Goal: Communication & Community: Answer question/provide support

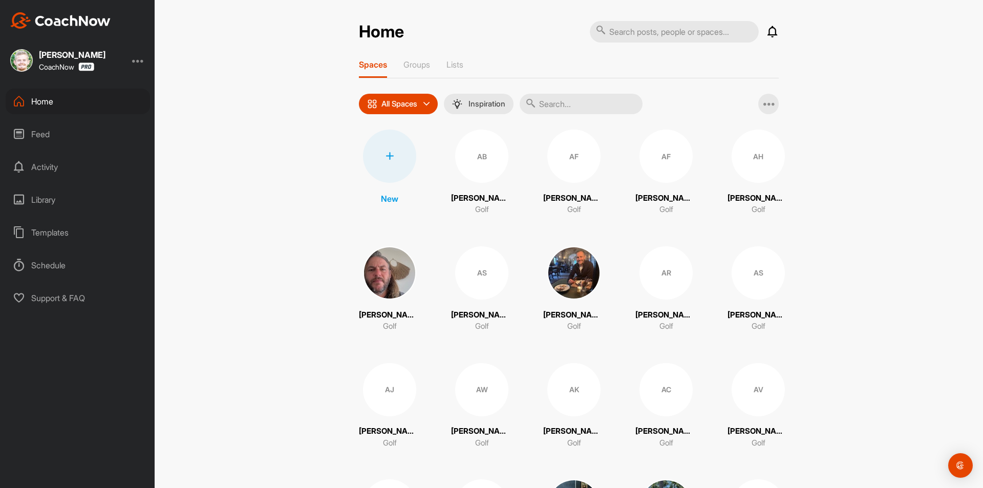
click at [629, 33] on input "text" at bounding box center [674, 31] width 169 height 21
paste input "[PERSON_NAME]"
type input "[PERSON_NAME]"
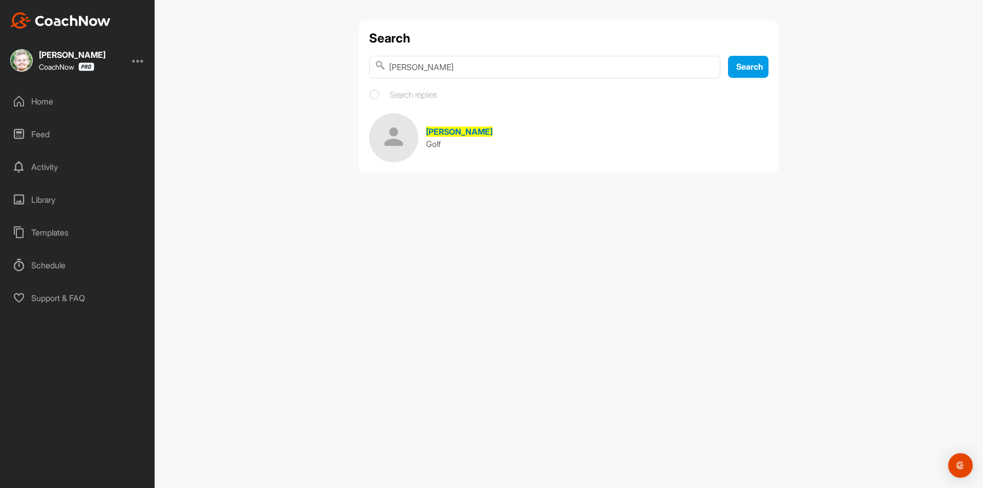
click at [440, 132] on span "[PERSON_NAME]" at bounding box center [459, 131] width 67 height 10
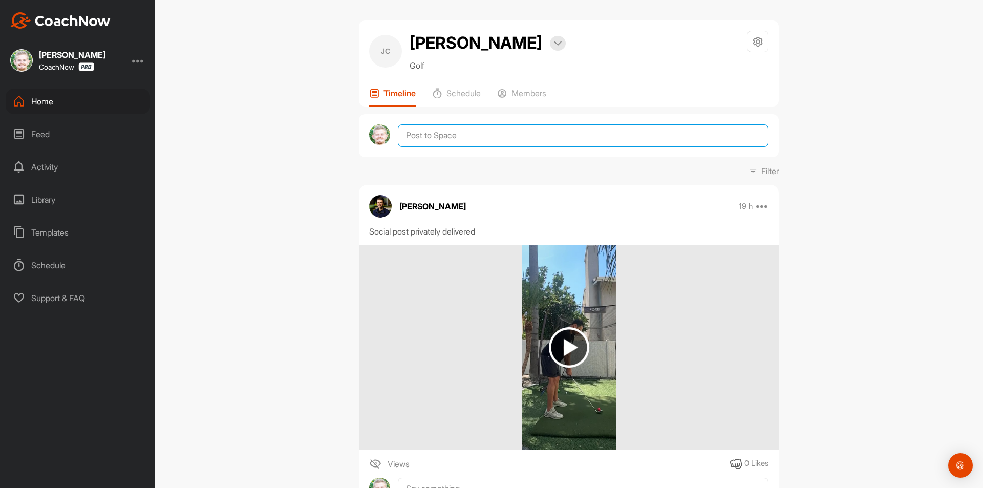
click at [492, 131] on textarea at bounding box center [583, 135] width 371 height 23
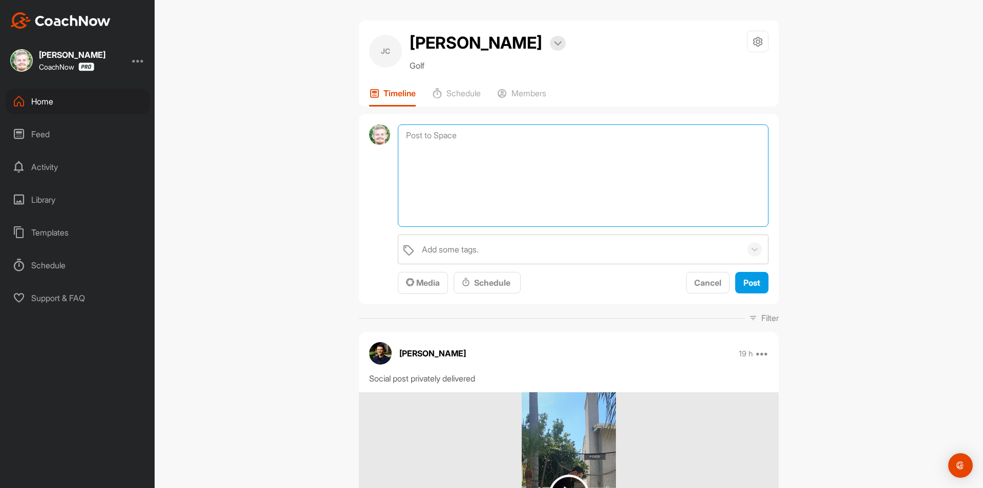
paste textarea "[First Name], I am checking in to see if you have any questions regarding your …"
click at [448, 133] on textarea "[First Name], I am checking in to see if you have any questions regarding your …" at bounding box center [583, 175] width 371 height 102
click at [451, 133] on textarea "[First Name], I am checking in to see if you have any questions regarding your …" at bounding box center [583, 175] width 371 height 102
drag, startPoint x: 452, startPoint y: 134, endPoint x: 396, endPoint y: 138, distance: 56.0
click at [398, 138] on textarea "[First Name], I am checking in to see if you have any questions regarding your …" at bounding box center [583, 175] width 371 height 102
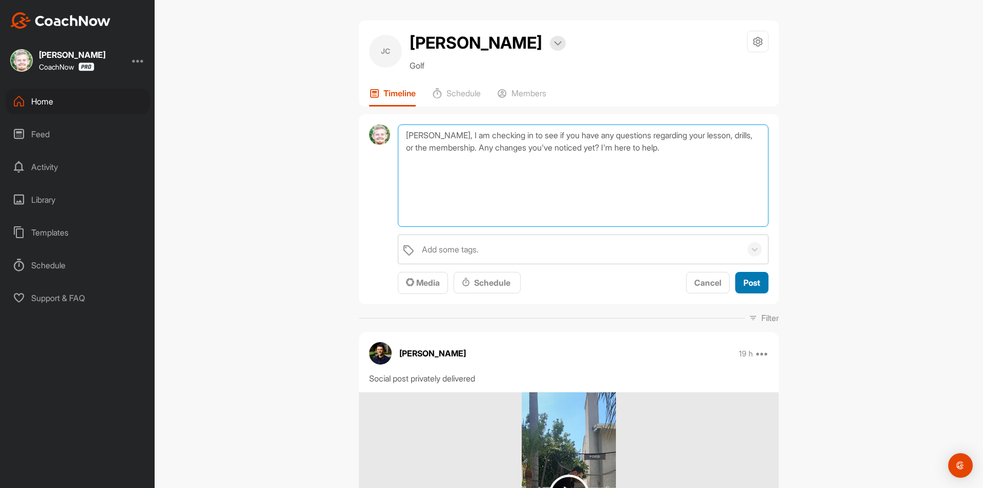
type textarea "[PERSON_NAME], I am checking in to see if you have any questions regarding your…"
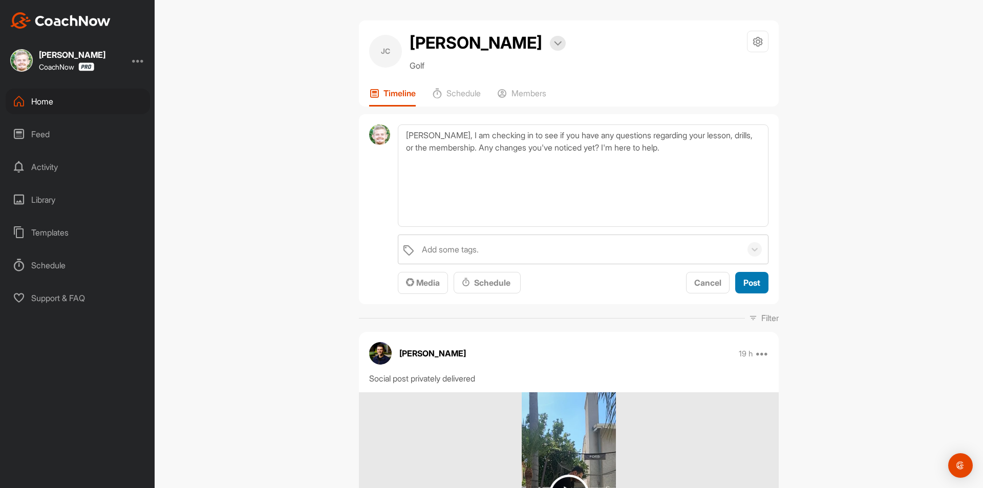
click at [746, 280] on span "Post" at bounding box center [751, 282] width 17 height 10
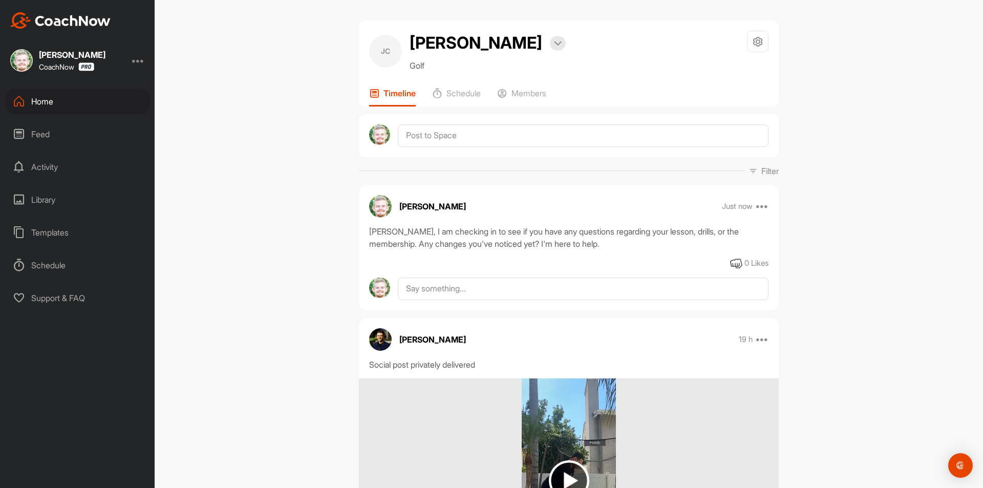
click at [59, 102] on div "Home" at bounding box center [78, 102] width 144 height 26
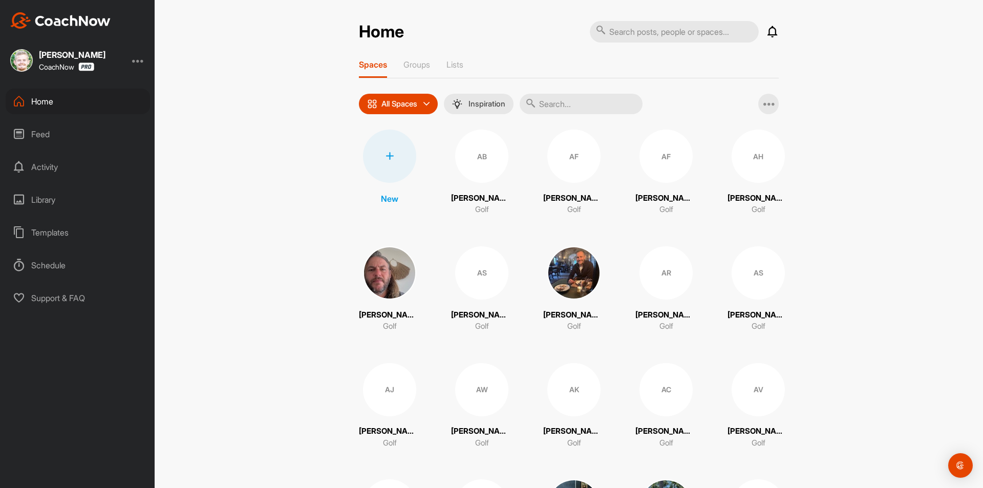
click at [660, 33] on input "text" at bounding box center [674, 31] width 169 height 21
paste input "[PERSON_NAME]"
type input "[PERSON_NAME]"
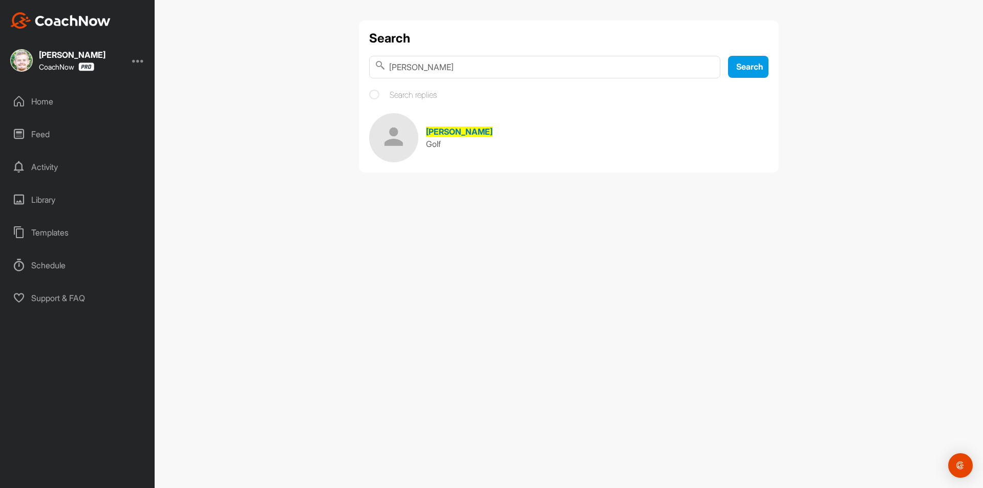
click at [480, 134] on span "[PERSON_NAME]" at bounding box center [459, 131] width 67 height 10
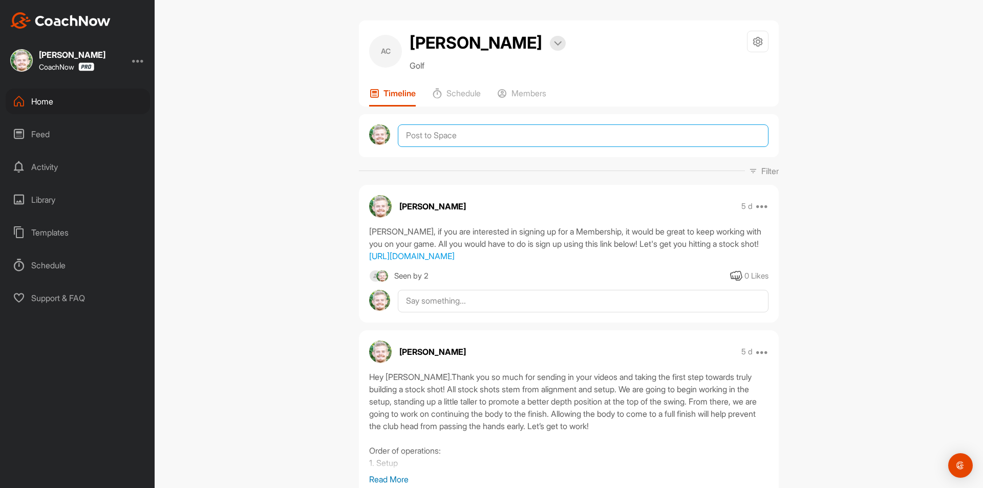
click at [470, 147] on textarea at bounding box center [583, 135] width 371 height 23
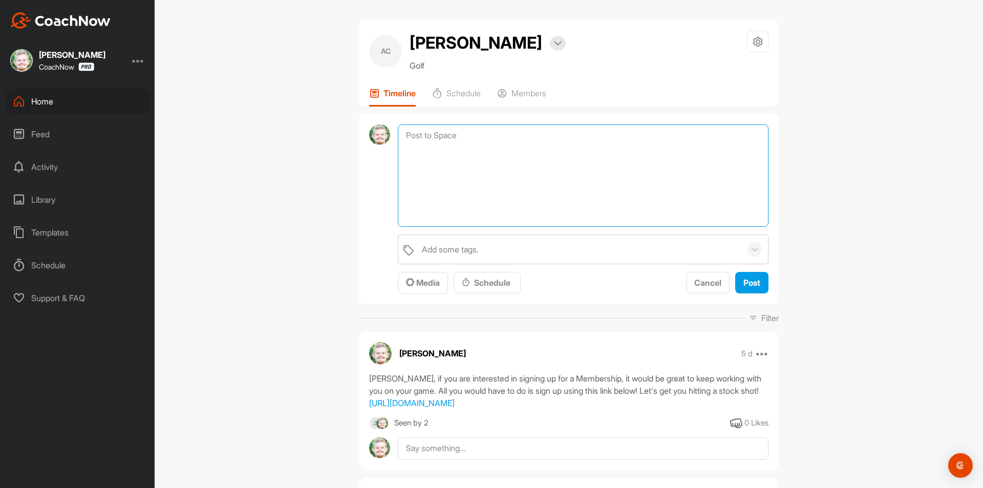
paste textarea "[First Name], I am checking in to see if you have any questions regarding your …"
drag, startPoint x: 450, startPoint y: 158, endPoint x: 435, endPoint y: 160, distance: 14.9
click at [435, 160] on textarea "[First Name], I am checking in to see if you have any questions regarding your …" at bounding box center [583, 175] width 371 height 102
click at [452, 158] on textarea "[First Name], I am checking in to see if you have any questions regarding your …" at bounding box center [583, 175] width 371 height 102
drag, startPoint x: 452, startPoint y: 158, endPoint x: 393, endPoint y: 165, distance: 60.3
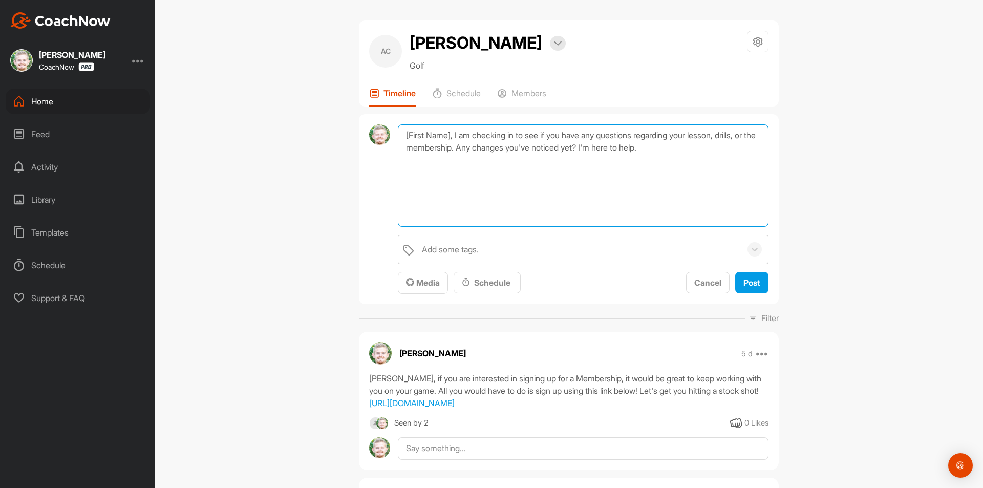
click at [393, 165] on div "[First Name], I am checking in to see if you have any questions regarding your …" at bounding box center [569, 209] width 420 height 190
paste textarea "[PERSON_NAME]"
drag, startPoint x: 441, startPoint y: 158, endPoint x: 477, endPoint y: 164, distance: 36.3
click at [477, 164] on textarea "[PERSON_NAME], I am checking in to see if you have any questions regarding your…" at bounding box center [583, 175] width 371 height 102
type textarea "[PERSON_NAME], I am checking in to see if you have any questions regarding your…"
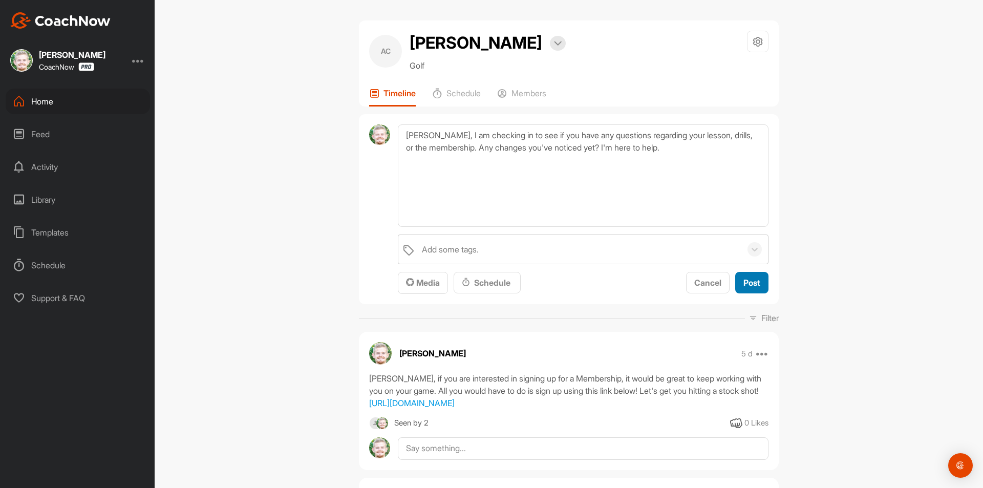
click at [747, 288] on span "Post" at bounding box center [751, 282] width 17 height 10
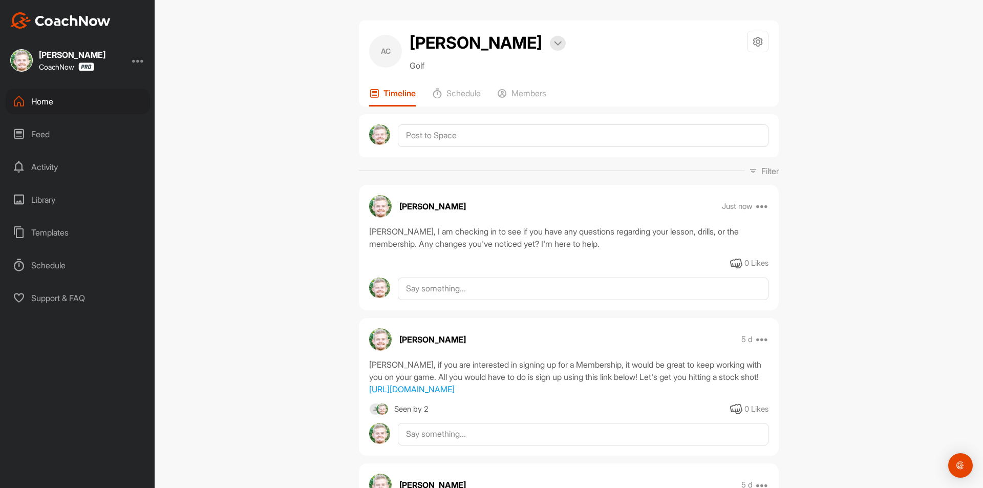
click at [78, 102] on div "Home" at bounding box center [78, 102] width 144 height 26
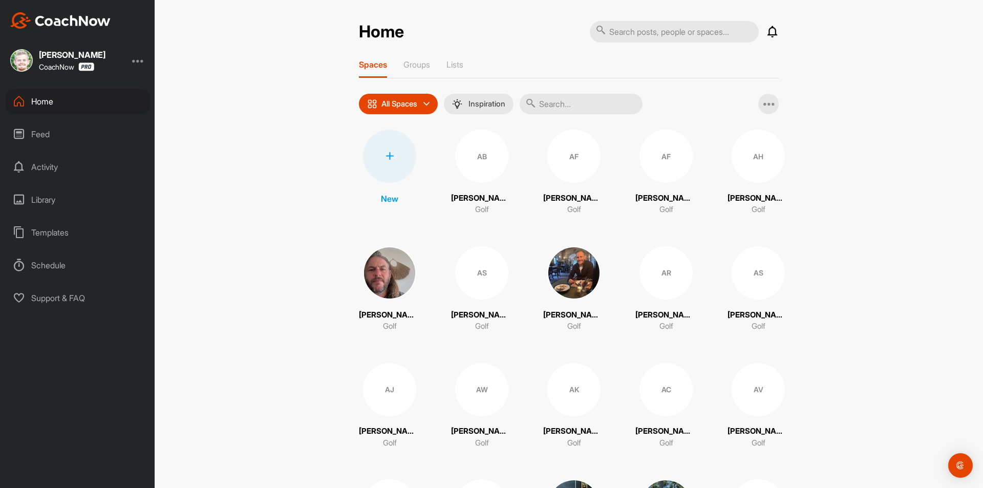
click at [654, 34] on input "text" at bounding box center [674, 31] width 169 height 21
paste input "[PERSON_NAME]"
type input "[PERSON_NAME]"
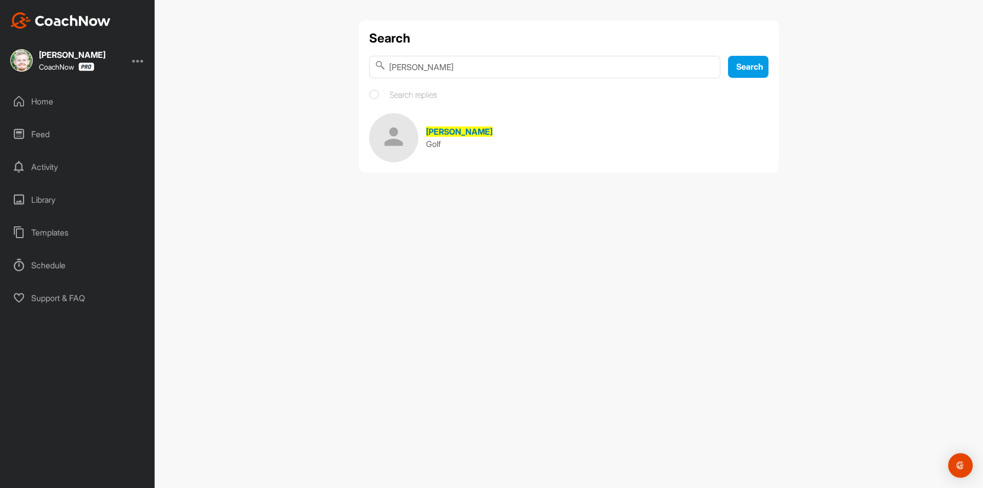
click at [444, 132] on span "[PERSON_NAME]" at bounding box center [459, 131] width 67 height 10
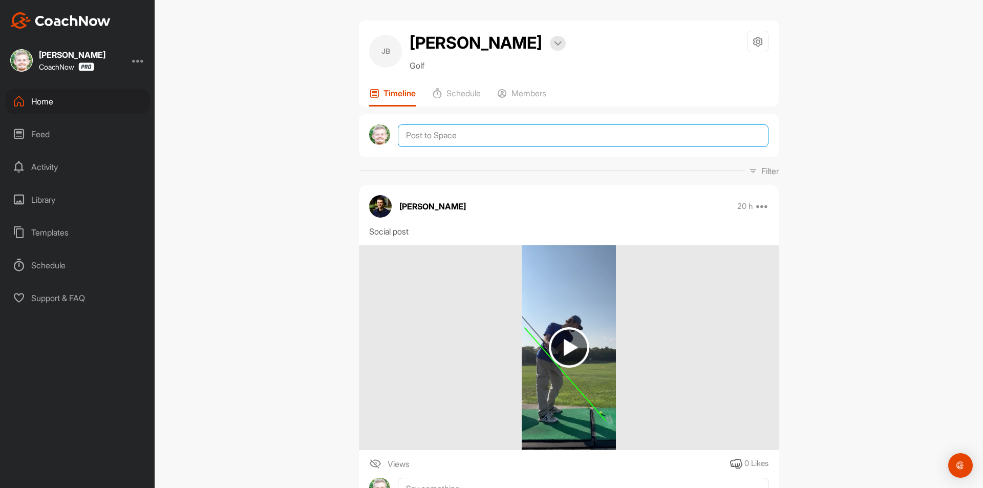
click at [478, 137] on textarea at bounding box center [583, 135] width 371 height 23
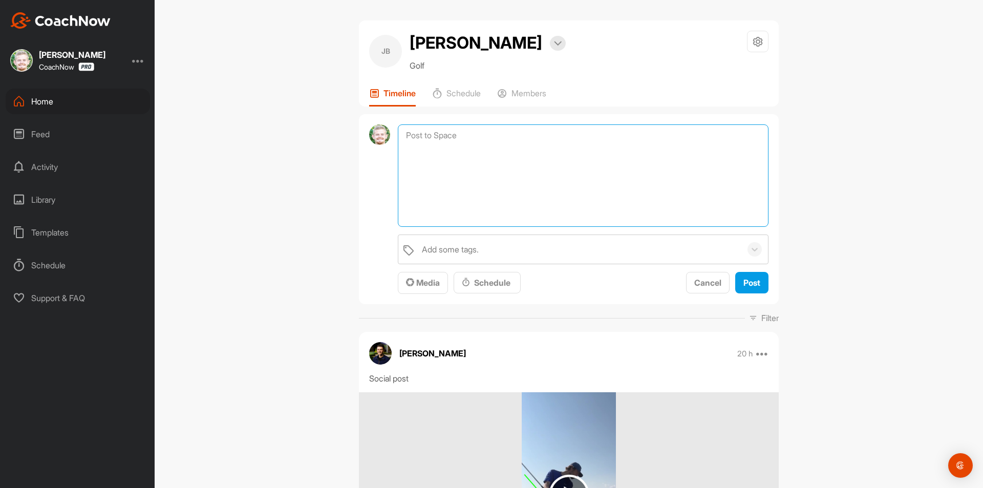
paste textarea "[First Name], I am checking in to see if you have any questions regarding your …"
drag, startPoint x: 450, startPoint y: 134, endPoint x: 397, endPoint y: 139, distance: 53.5
click at [398, 139] on textarea "[First Name], I am checking in to see if you have any questions regarding your …" at bounding box center [583, 175] width 371 height 102
type textarea "[PERSON_NAME], I am checking in to see if you have any questions regarding your…"
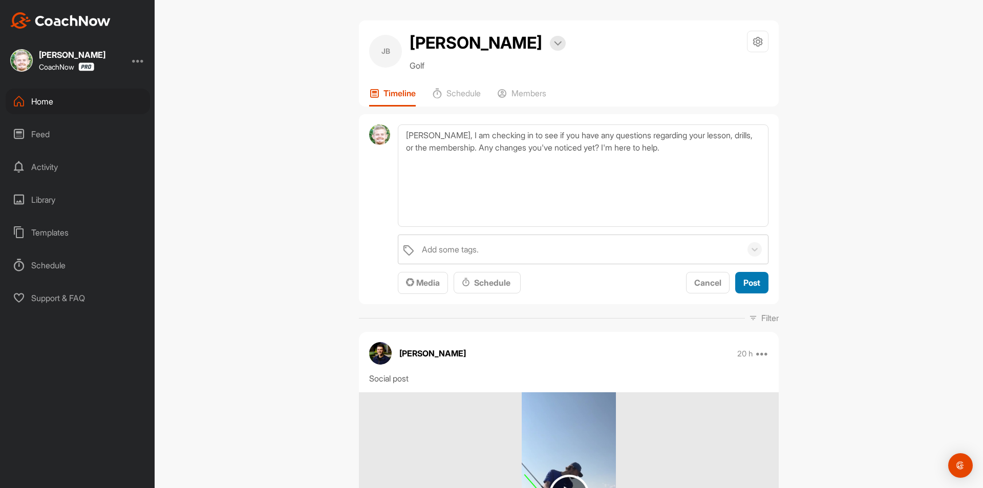
click at [745, 285] on span "Post" at bounding box center [751, 282] width 17 height 10
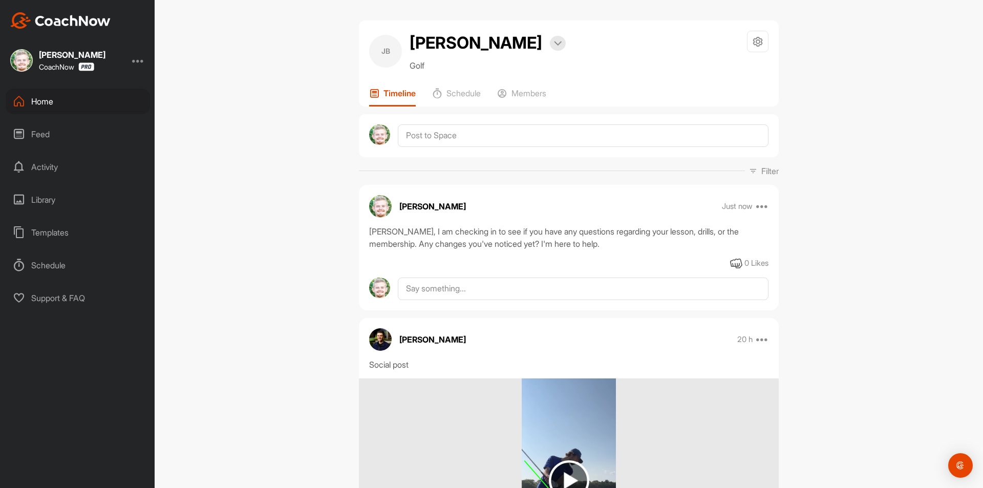
click at [68, 101] on div "Home" at bounding box center [78, 102] width 144 height 26
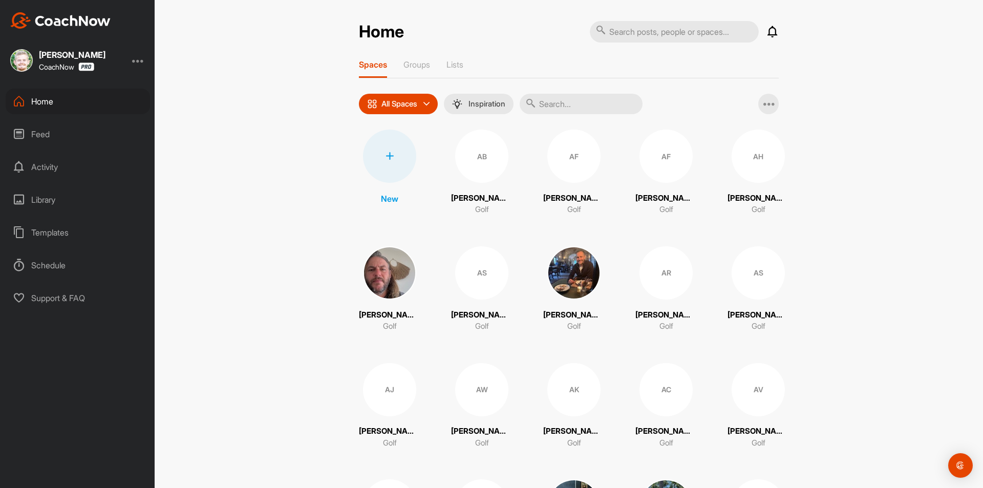
click at [655, 34] on input "text" at bounding box center [674, 31] width 169 height 21
paste input "[PERSON_NAME]"
type input "[PERSON_NAME]"
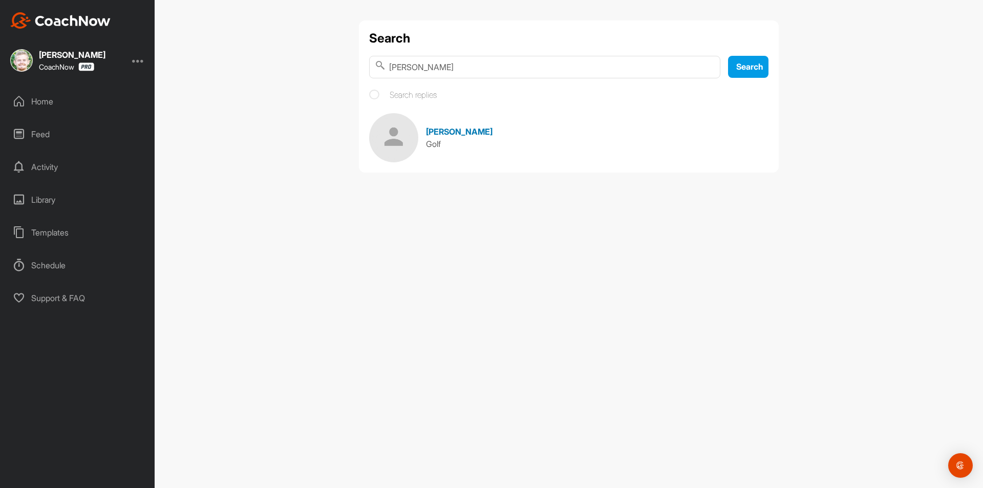
click at [463, 131] on span "[PERSON_NAME]" at bounding box center [459, 131] width 67 height 10
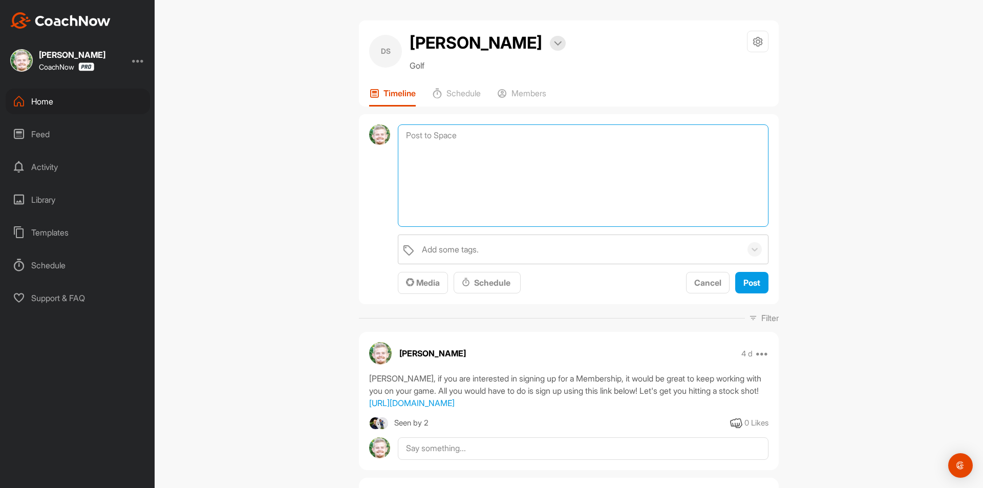
click at [458, 135] on textarea at bounding box center [583, 175] width 371 height 102
paste textarea "[First Name], I am checking in to see if you have any questions regarding your …"
drag, startPoint x: 450, startPoint y: 135, endPoint x: 399, endPoint y: 130, distance: 51.4
click at [399, 130] on textarea "[First Name], I am checking in to see if you have any questions regarding your …" at bounding box center [583, 175] width 371 height 102
type textarea "[PERSON_NAME], I am checking in to see if you have any questions regarding your…"
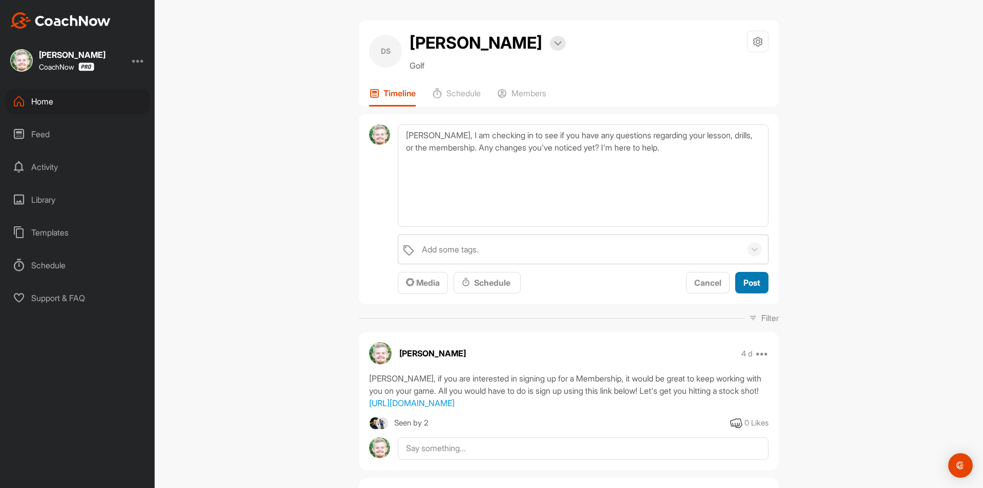
click at [762, 287] on button "Post" at bounding box center [751, 283] width 33 height 22
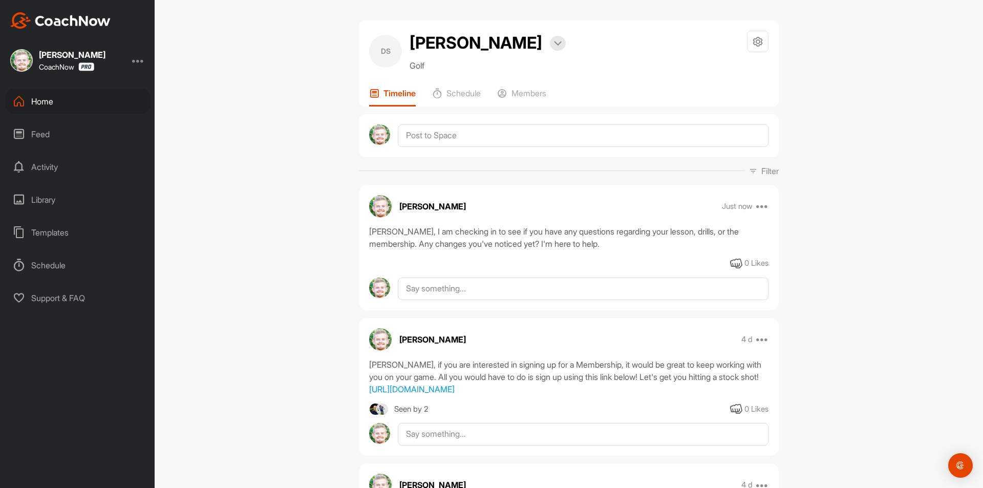
click at [63, 104] on div "Home" at bounding box center [78, 102] width 144 height 26
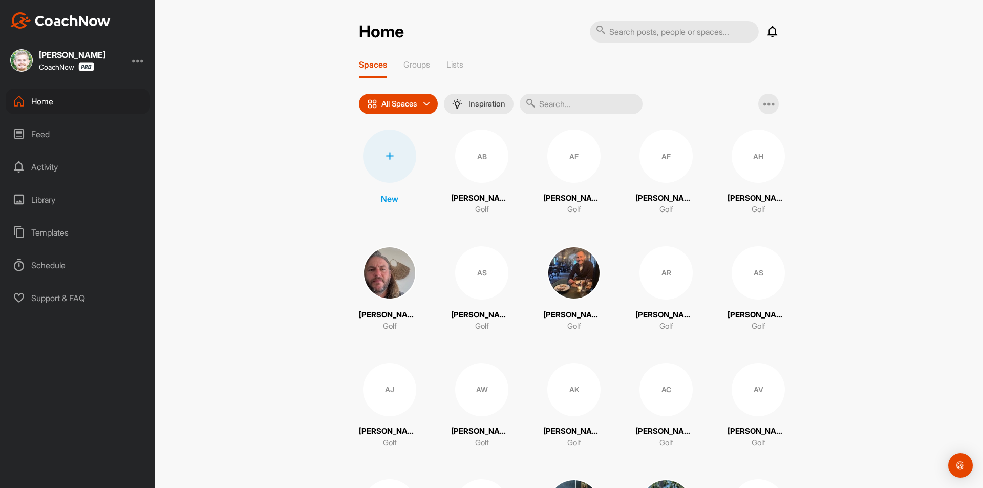
click at [666, 29] on input "text" at bounding box center [674, 31] width 169 height 21
paste input "[PERSON_NAME]"
type input "[PERSON_NAME]"
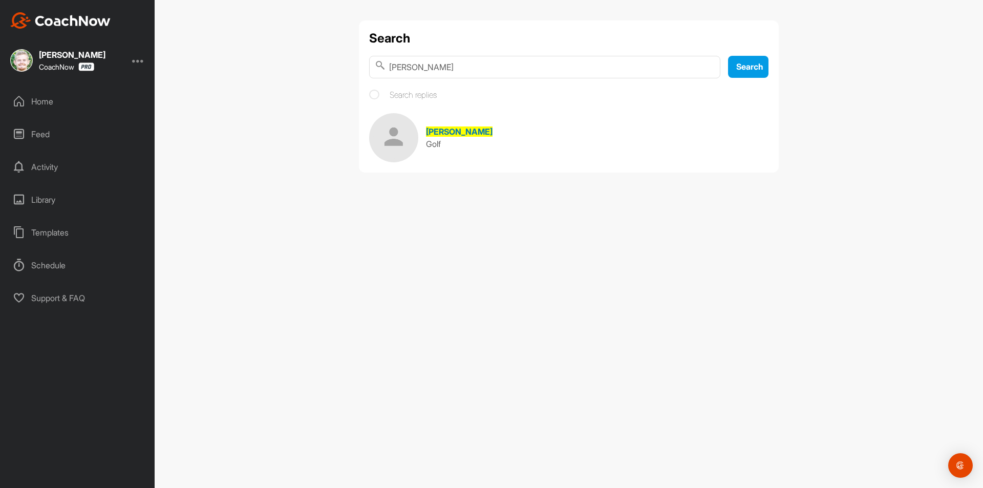
click at [461, 136] on div "[PERSON_NAME]" at bounding box center [459, 131] width 67 height 12
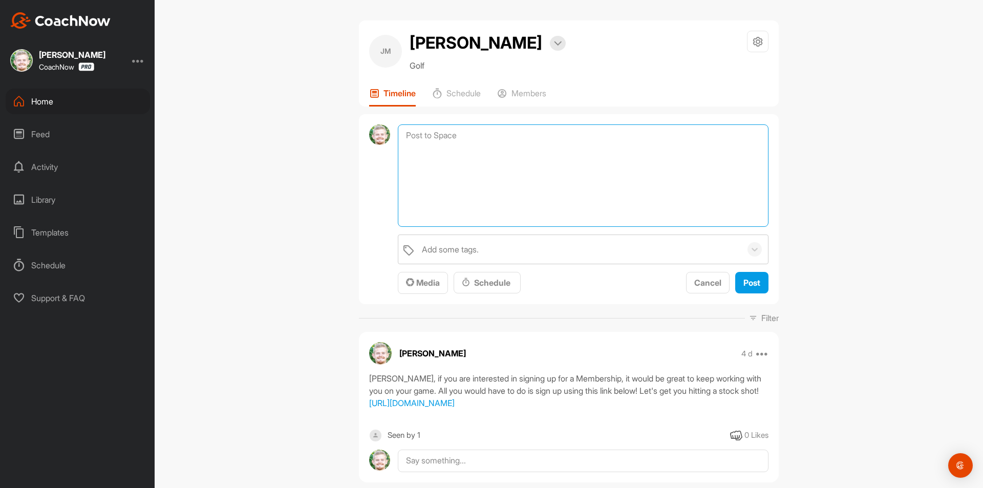
click at [473, 133] on textarea at bounding box center [583, 175] width 371 height 102
paste textarea "[First Name], I am checking in to see if you have any questions regarding your …"
click at [449, 133] on textarea "[First Name], I am checking in to see if you have any questions regarding your …" at bounding box center [583, 175] width 371 height 102
click at [451, 133] on textarea "[First Name], I am checking in to see if you have any questions regarding your …" at bounding box center [583, 175] width 371 height 102
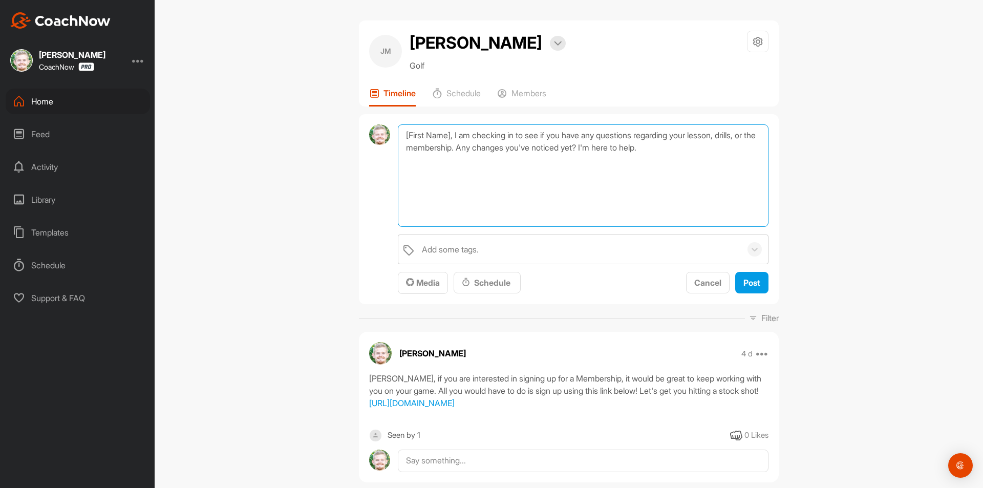
drag, startPoint x: 452, startPoint y: 135, endPoint x: 400, endPoint y: 139, distance: 51.9
click at [400, 139] on textarea "[First Name], I am checking in to see if you have any questions regarding your …" at bounding box center [583, 175] width 371 height 102
paste textarea "[PERSON_NAME]"
drag, startPoint x: 422, startPoint y: 132, endPoint x: 454, endPoint y: 137, distance: 33.2
click at [454, 137] on textarea "[PERSON_NAME], I am checking in to see if you have any questions regarding your…" at bounding box center [583, 175] width 371 height 102
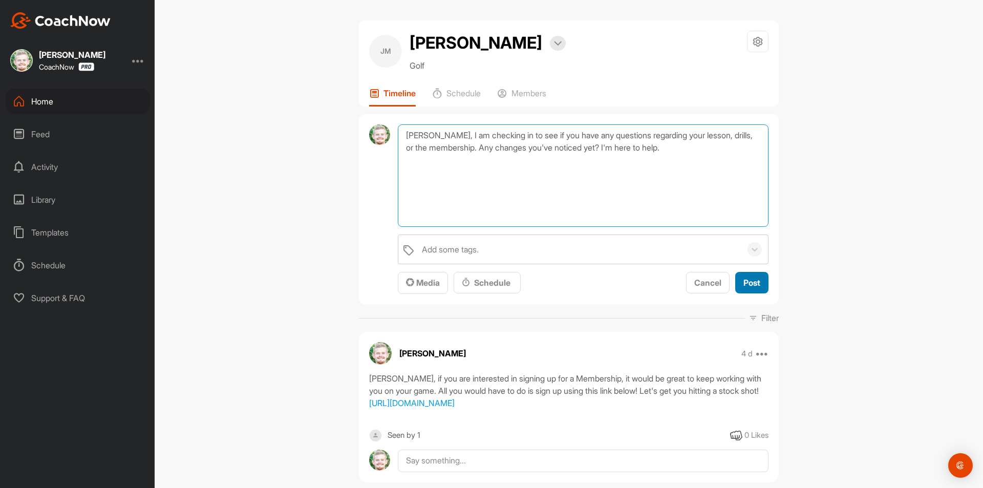
type textarea "[PERSON_NAME], I am checking in to see if you have any questions regarding your…"
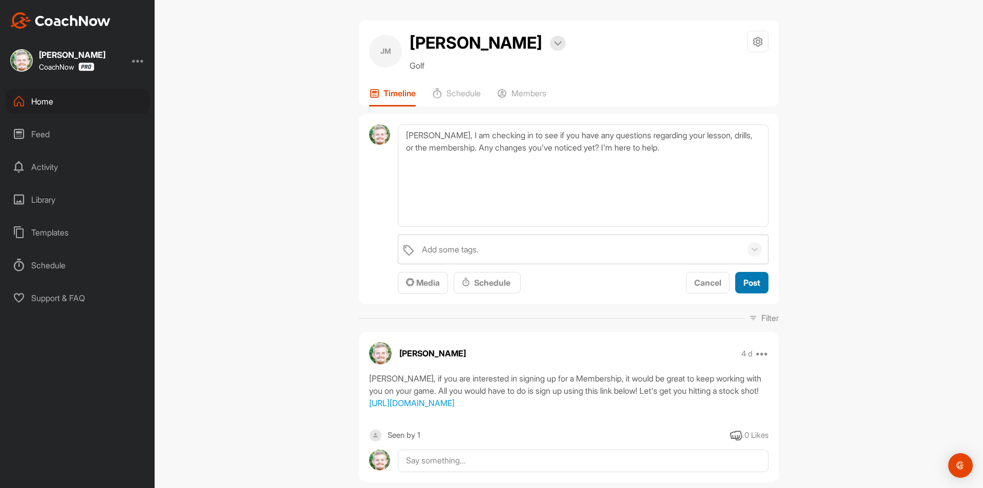
click at [752, 283] on span "Post" at bounding box center [751, 282] width 17 height 10
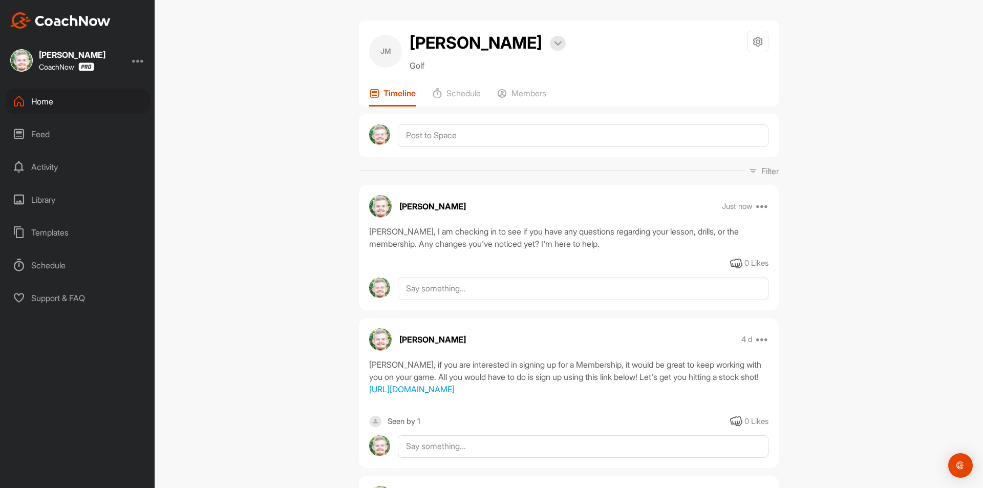
click at [61, 106] on div "Home" at bounding box center [78, 102] width 144 height 26
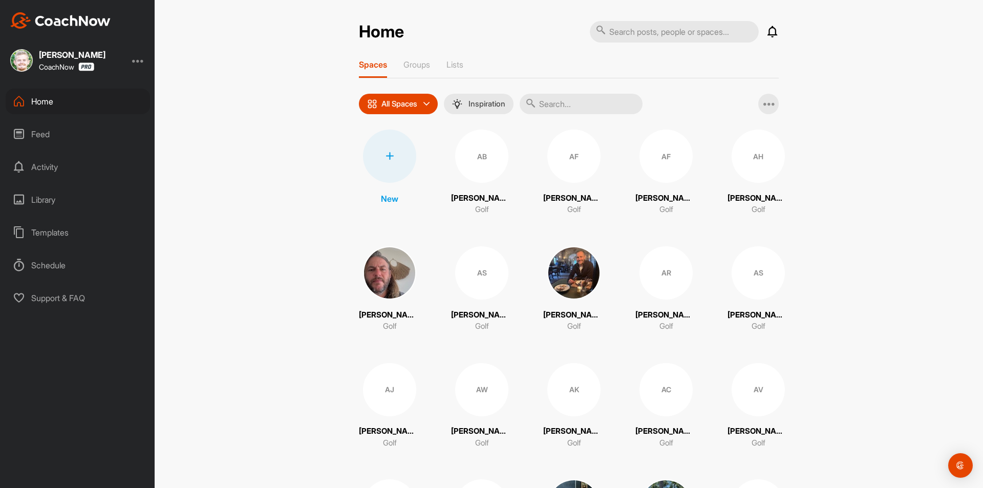
click at [669, 32] on input "text" at bounding box center [674, 31] width 169 height 21
paste input "[PERSON_NAME]"
type input "[PERSON_NAME]"
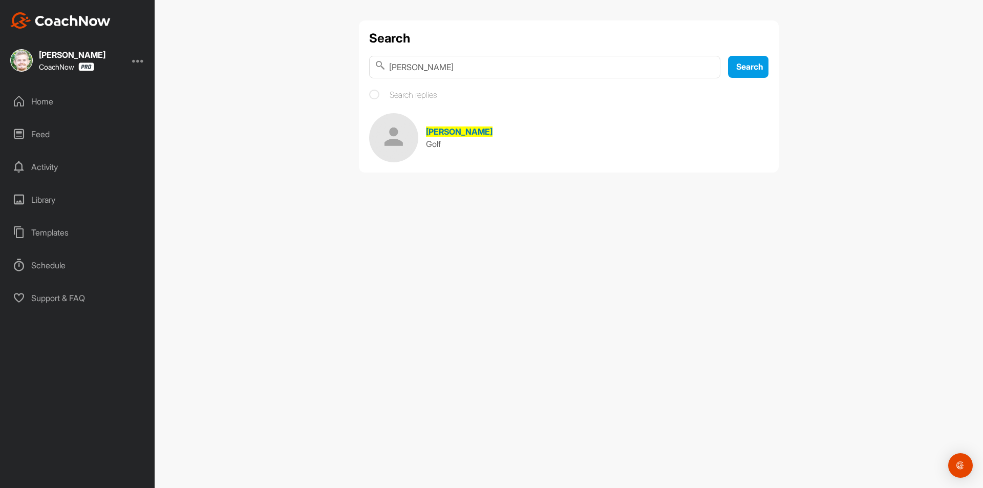
click at [446, 135] on span "[PERSON_NAME]" at bounding box center [459, 131] width 67 height 10
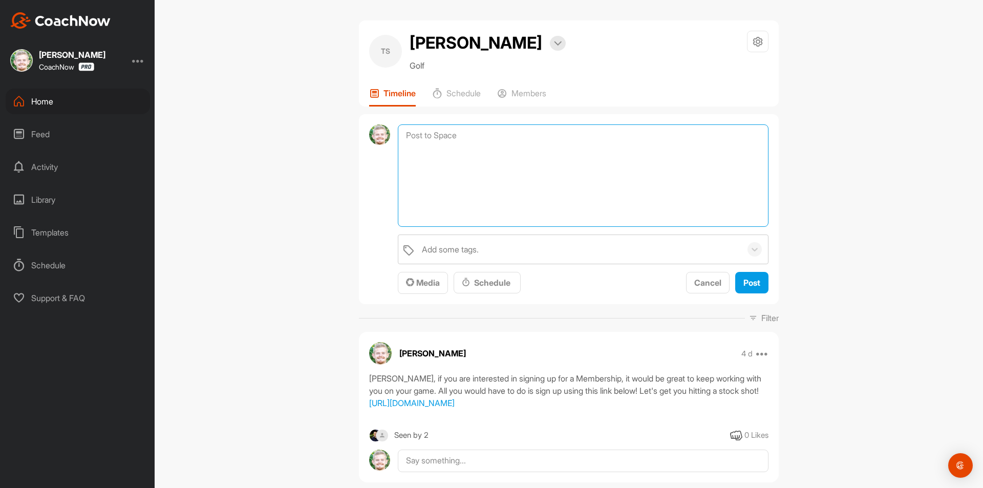
click at [471, 138] on textarea at bounding box center [583, 175] width 371 height 102
paste textarea "[First Name], I am checking in to see if you have any questions regarding your …"
drag, startPoint x: 451, startPoint y: 133, endPoint x: 394, endPoint y: 138, distance: 57.5
click at [398, 138] on textarea "[First Name], I am checking in to see if you have any questions regarding your …" at bounding box center [583, 175] width 371 height 102
paste textarea "[PERSON_NAME]"
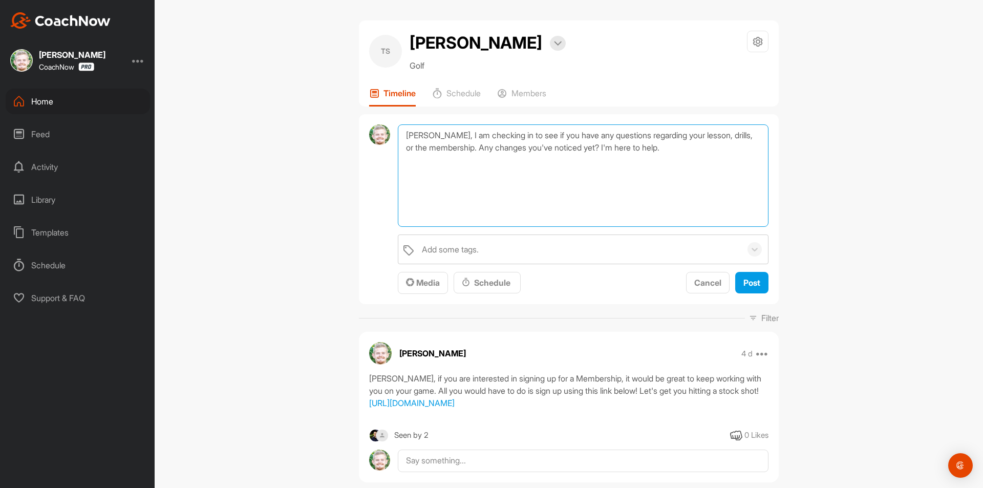
drag, startPoint x: 427, startPoint y: 133, endPoint x: 463, endPoint y: 137, distance: 36.1
click at [463, 137] on textarea "[PERSON_NAME], I am checking in to see if you have any questions regarding your…" at bounding box center [583, 175] width 371 height 102
type textarea "[PERSON_NAME], I am checking in to see if you have any questions regarding your…"
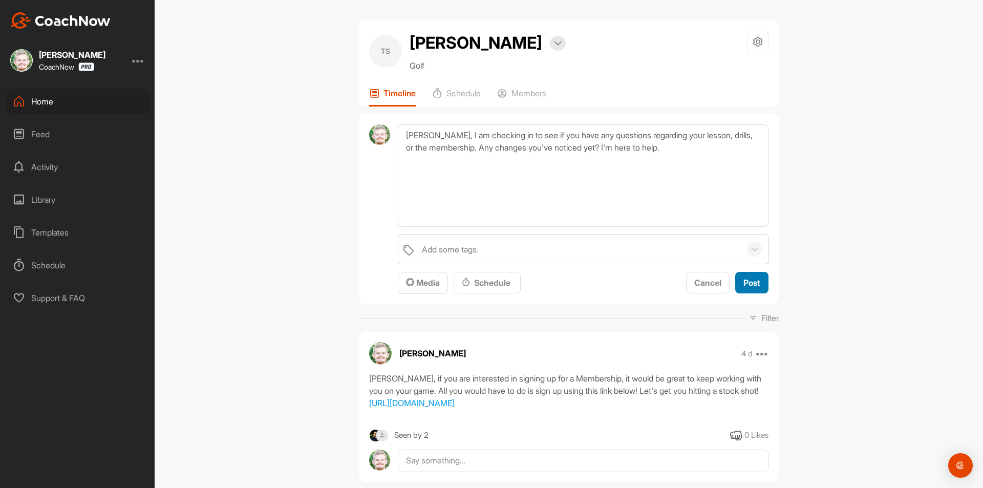
click at [758, 285] on button "Post" at bounding box center [751, 283] width 33 height 22
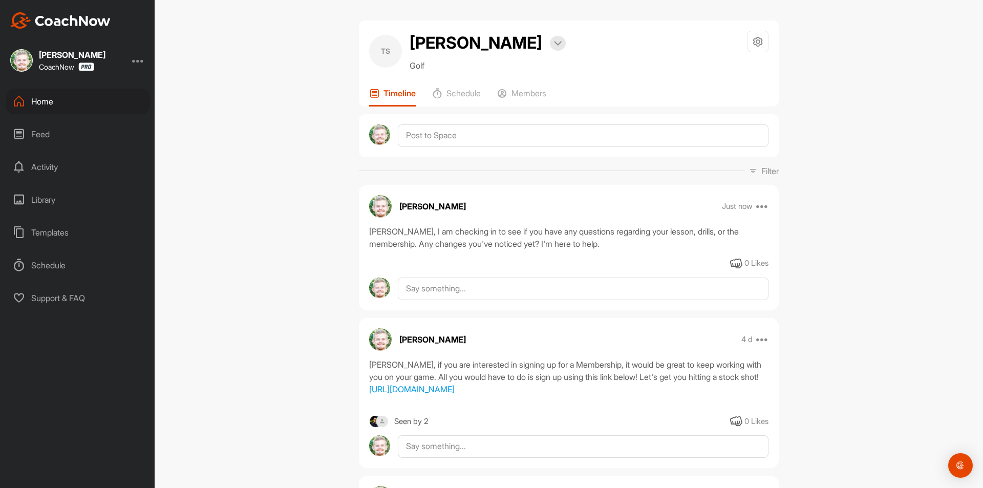
click at [79, 101] on div "Home" at bounding box center [78, 102] width 144 height 26
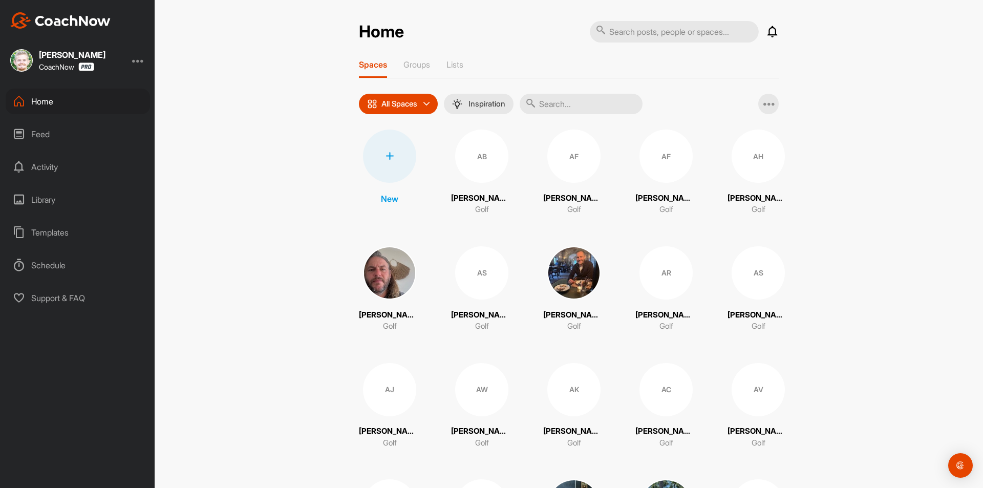
click at [650, 29] on input "text" at bounding box center [674, 31] width 169 height 21
paste input "[PERSON_NAME]"
type input "[PERSON_NAME]"
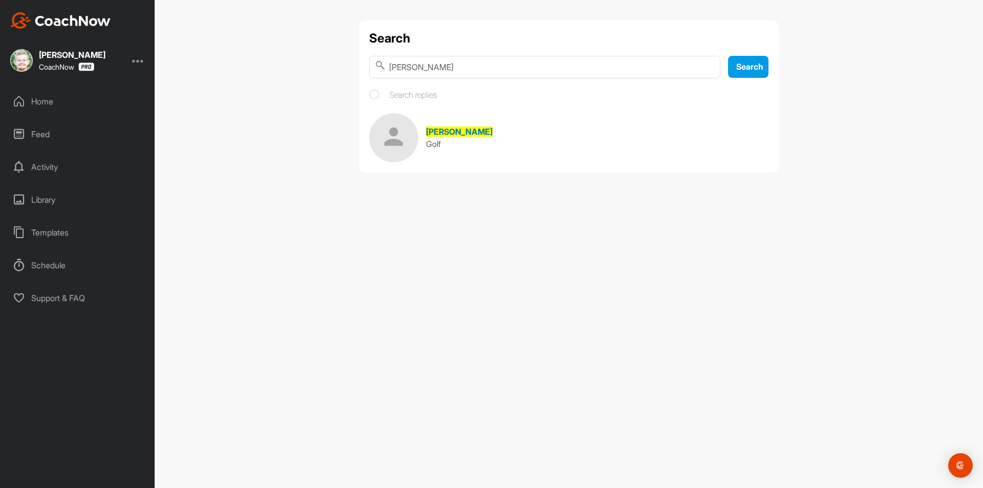
click at [444, 131] on span "[PERSON_NAME]" at bounding box center [459, 131] width 67 height 10
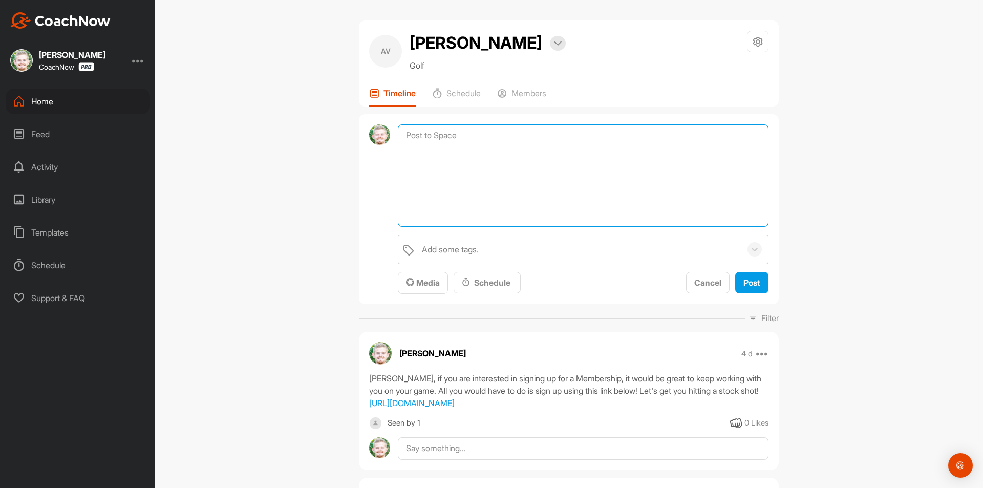
click at [481, 162] on textarea at bounding box center [583, 175] width 371 height 102
paste textarea "[First Name], I am checking in to see if you have any questions regarding your …"
drag, startPoint x: 450, startPoint y: 160, endPoint x: 396, endPoint y: 157, distance: 54.9
click at [398, 157] on textarea "[First Name], I am checking in to see if you have any questions regarding your …" at bounding box center [583, 175] width 371 height 102
paste textarea "[PERSON_NAME]"
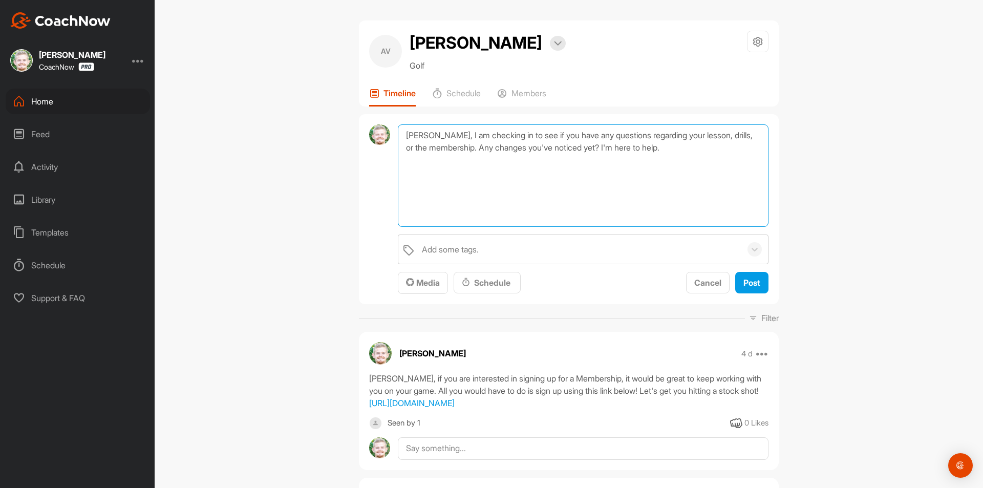
drag, startPoint x: 444, startPoint y: 159, endPoint x: 477, endPoint y: 160, distance: 32.8
click at [477, 160] on textarea "[PERSON_NAME], I am checking in to see if you have any questions regarding your…" at bounding box center [583, 175] width 371 height 102
type textarea "[PERSON_NAME], I am checking in to see if you have any questions regarding your…"
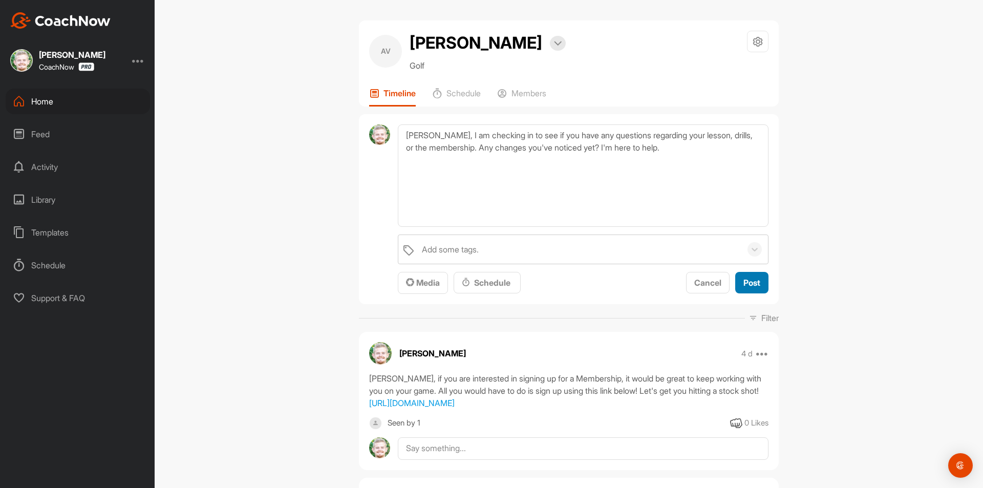
click at [757, 294] on button "Post" at bounding box center [751, 283] width 33 height 22
